Goal: Task Accomplishment & Management: Use online tool/utility

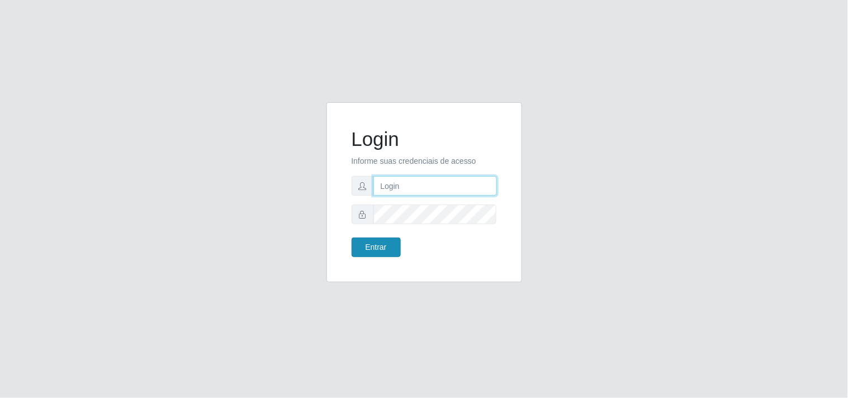
type input "[EMAIL_ADDRESS][DOMAIN_NAME]"
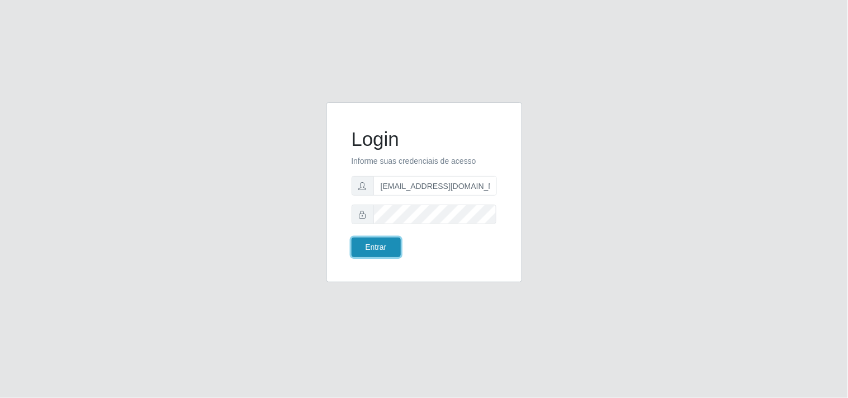
click at [369, 251] on button "Entrar" at bounding box center [376, 248] width 49 height 20
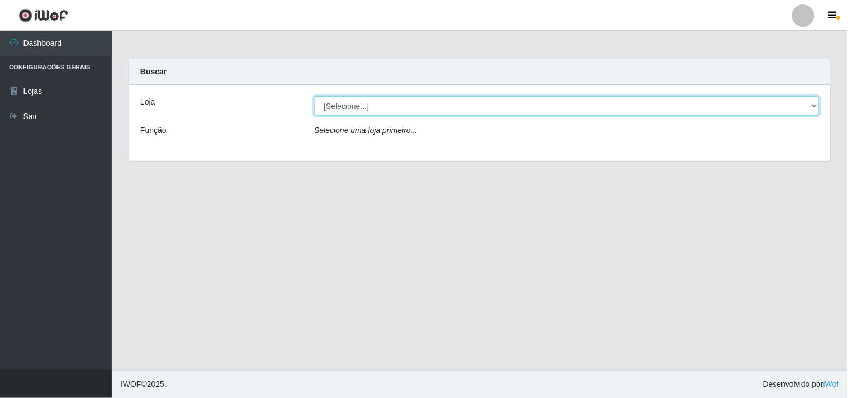
click at [813, 104] on select "[Selecione...] Hiper Queiroz - [GEOGRAPHIC_DATA]" at bounding box center [566, 106] width 505 height 20
select select "514"
click at [314, 96] on select "[Selecione...] Hiper Queiroz - [GEOGRAPHIC_DATA]" at bounding box center [566, 106] width 505 height 20
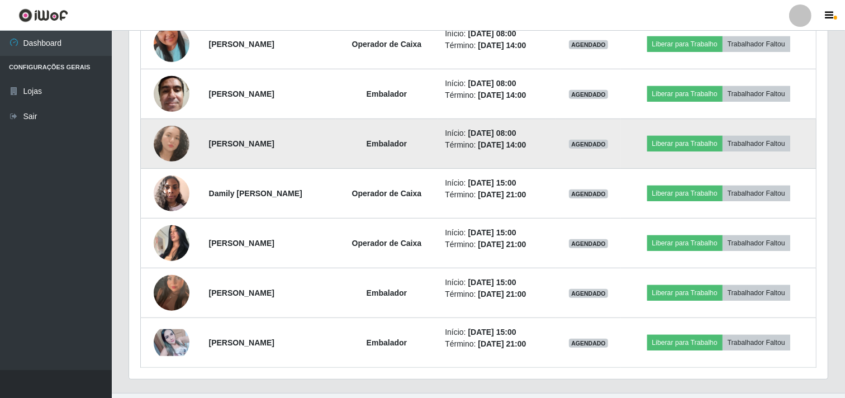
scroll to position [544, 0]
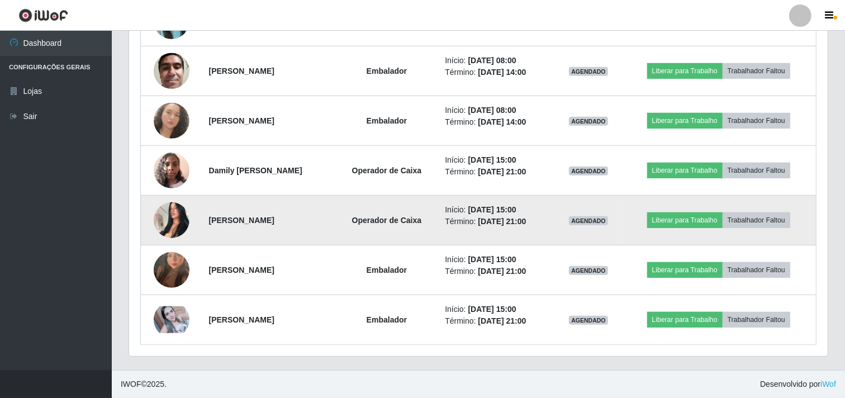
click at [174, 219] on img at bounding box center [172, 220] width 36 height 48
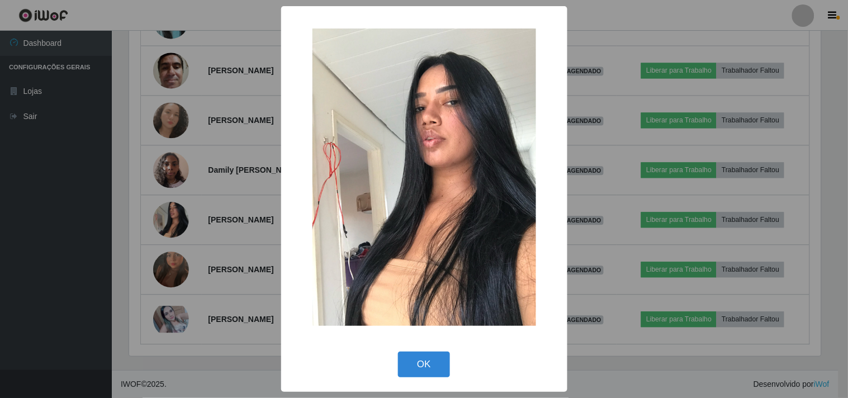
click at [105, 244] on div "× OK Cancel" at bounding box center [424, 199] width 848 height 398
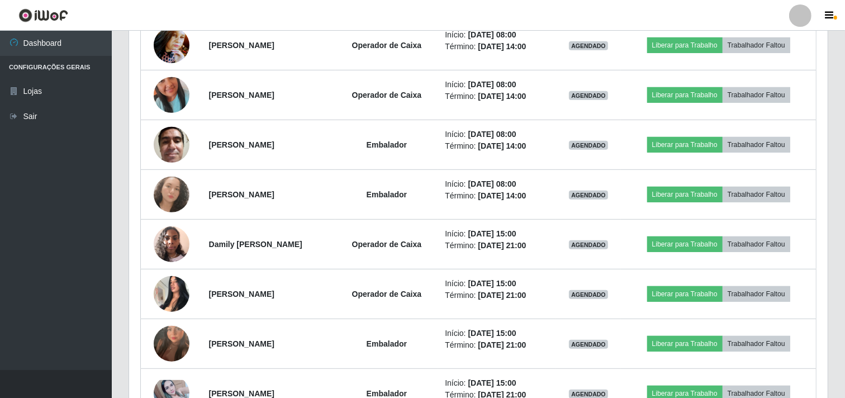
scroll to position [420, 0]
